Goal: Transaction & Acquisition: Purchase product/service

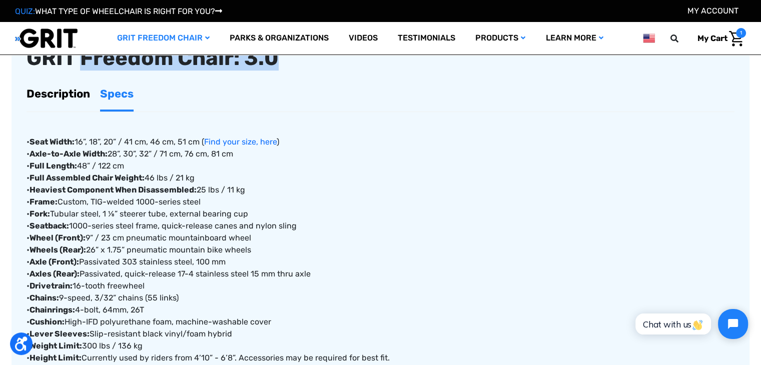
drag, startPoint x: 80, startPoint y: 63, endPoint x: 296, endPoint y: 65, distance: 216.1
click at [296, 65] on div "GRIT Freedom Chair: 3.0" at bounding box center [381, 58] width 708 height 23
copy div "Freedom Chair: 3.0"
click at [34, 66] on div "GRIT Freedom Chair: 3.0" at bounding box center [381, 58] width 708 height 23
drag, startPoint x: 29, startPoint y: 63, endPoint x: 320, endPoint y: 67, distance: 291.2
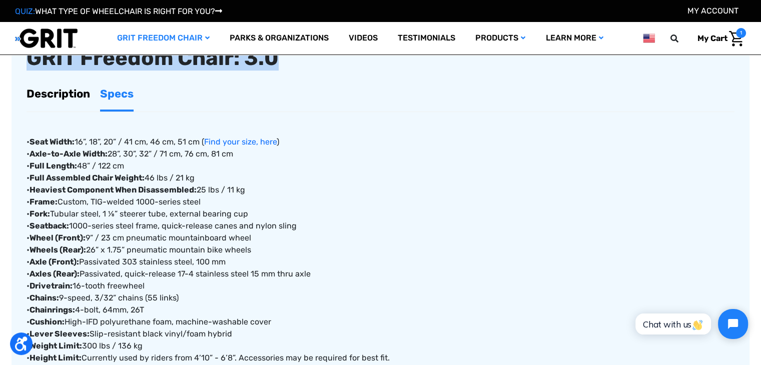
click at [320, 67] on div "GRIT Freedom Chair: 3.0" at bounding box center [381, 58] width 708 height 23
copy div "GRIT Freedom Chair: 3.0"
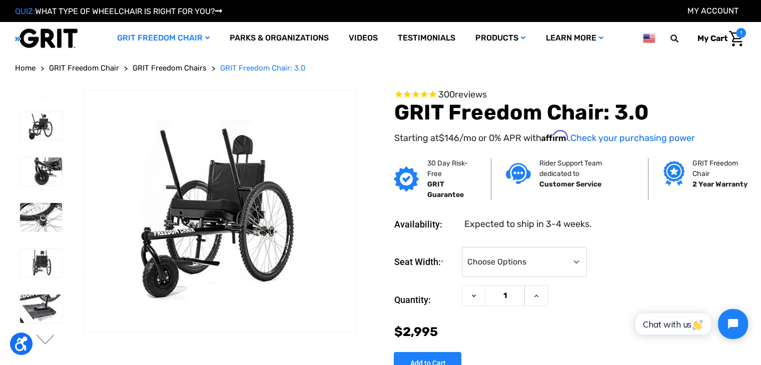
scroll to position [50, 0]
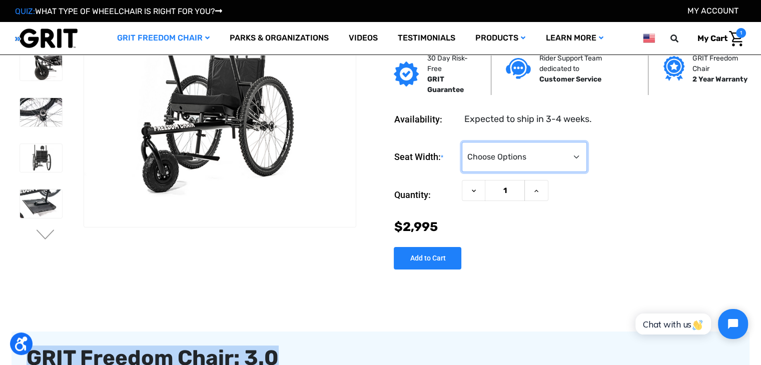
click at [579, 159] on select "Choose Options 16" 18" 20"" at bounding box center [524, 157] width 125 height 30
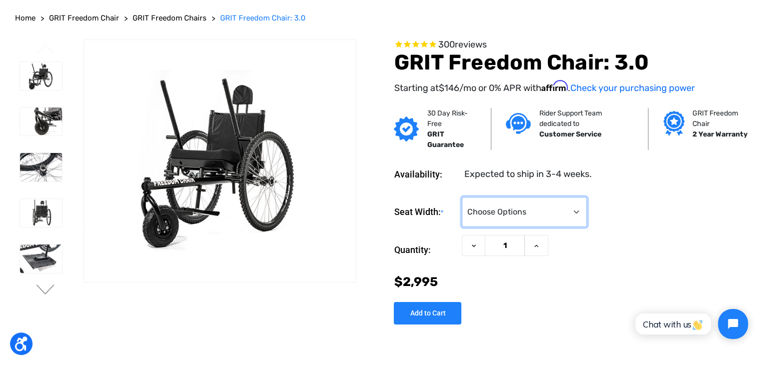
scroll to position [0, 0]
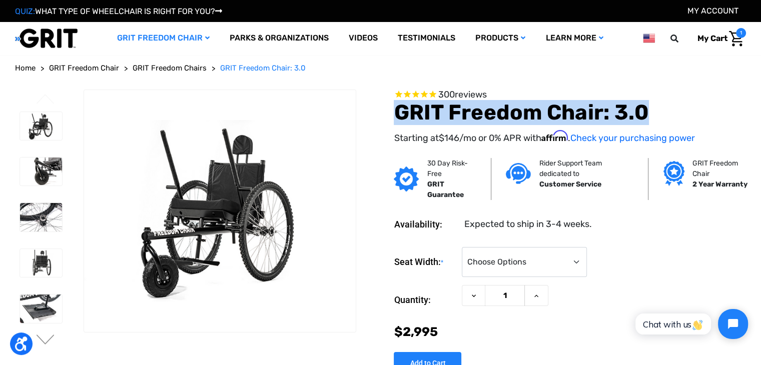
drag, startPoint x: 394, startPoint y: 110, endPoint x: 664, endPoint y: 117, distance: 269.7
click at [664, 117] on h1 "GRIT Freedom Chair: 3.0" at bounding box center [570, 112] width 352 height 25
copy h1 "GRIT Freedom Chair: 3.0"
